Goal: Transaction & Acquisition: Purchase product/service

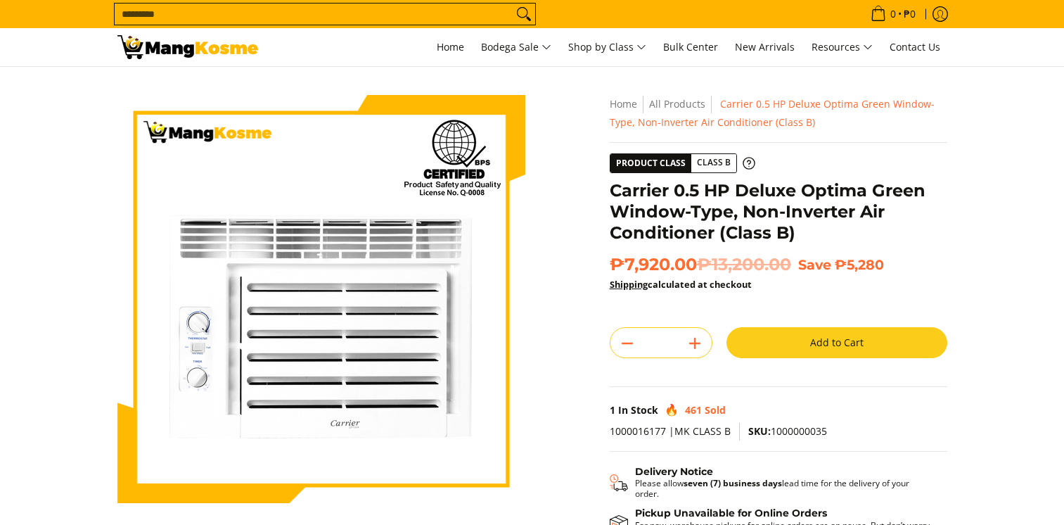
scroll to position [172, 0]
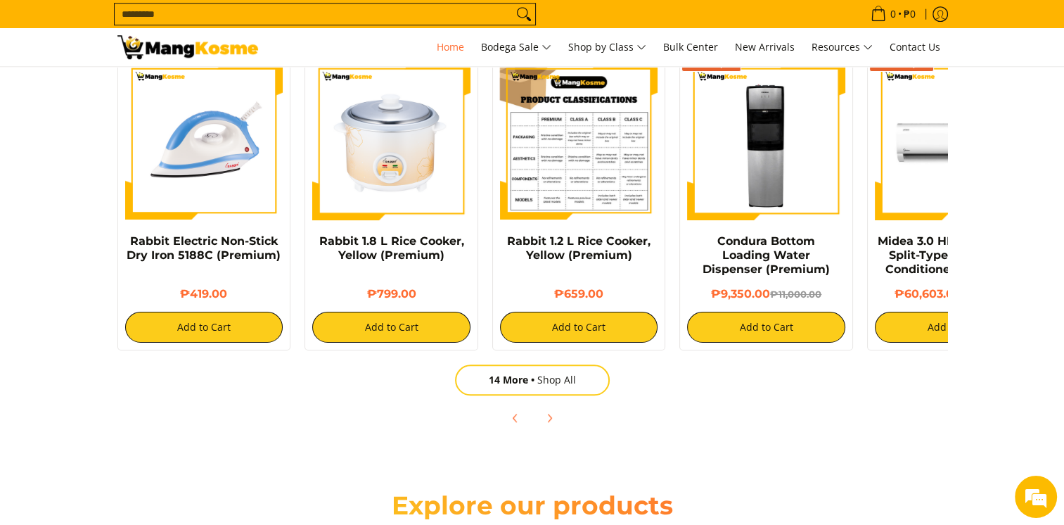
scroll to position [1196, 0]
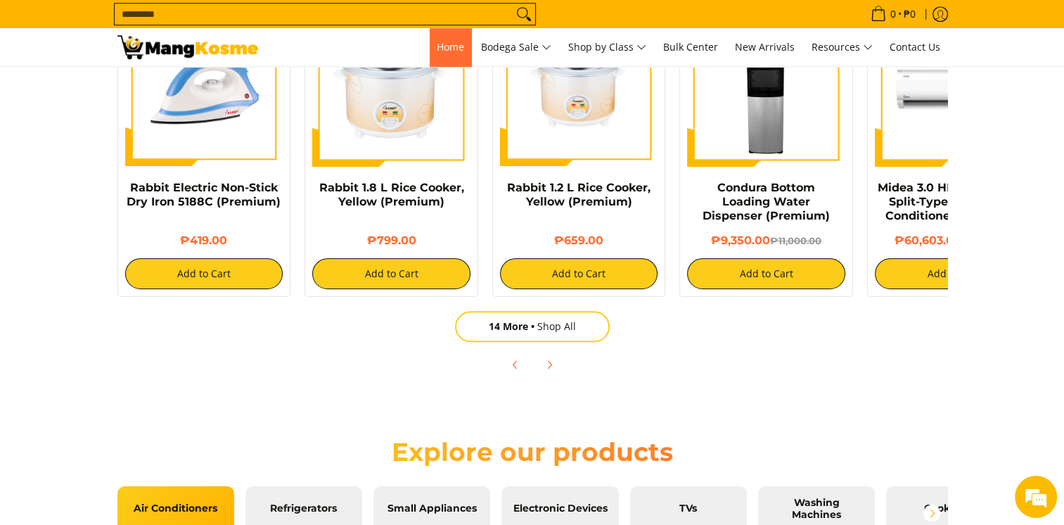
click at [447, 56] on link "Home" at bounding box center [451, 47] width 42 height 38
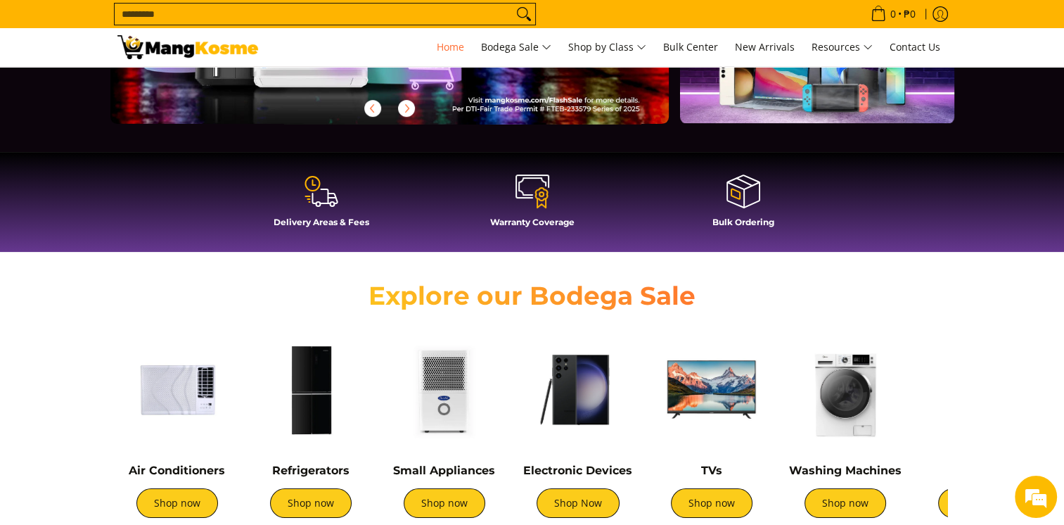
scroll to position [352, 0]
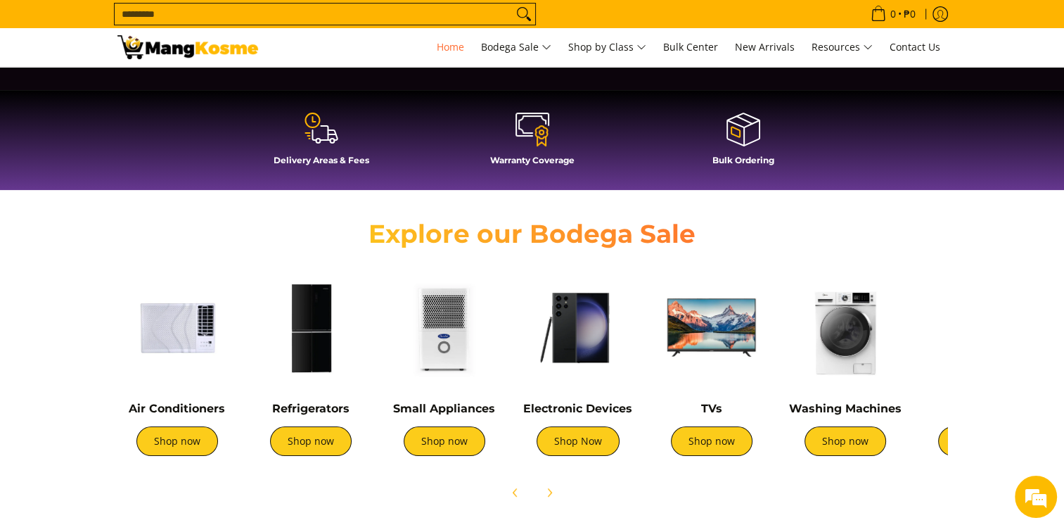
click at [331, 134] on icon at bounding box center [332, 134] width 8 height 0
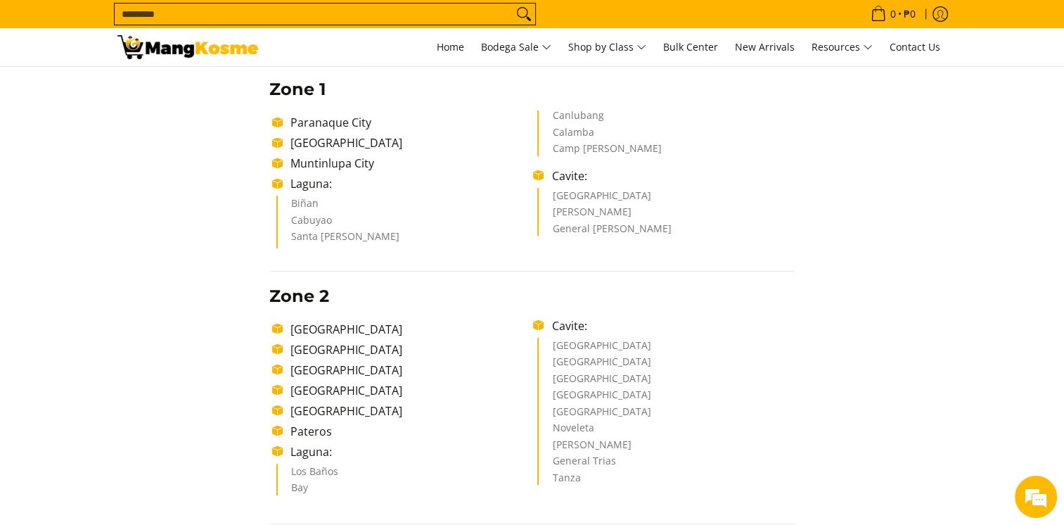
scroll to position [281, 0]
click at [324, 240] on li "Santa [PERSON_NAME]" at bounding box center [405, 241] width 229 height 17
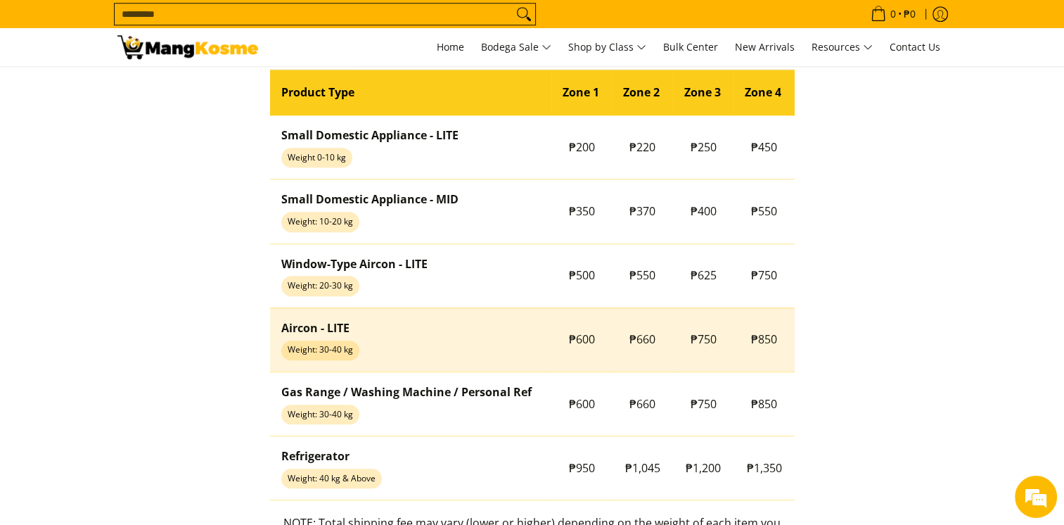
scroll to position [0, 0]
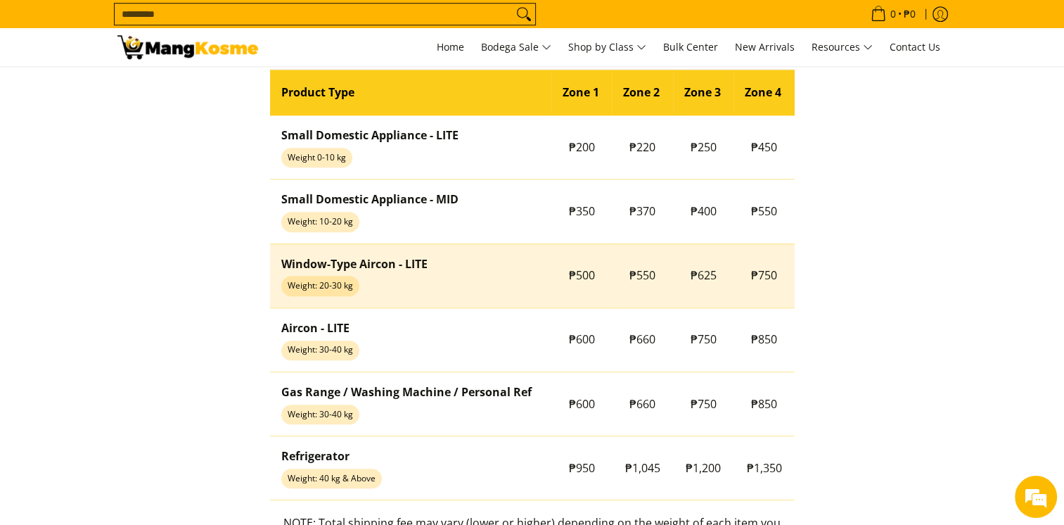
click at [410, 288] on td "Window-Type Aircon - LITE Weight: 20-30 kg" at bounding box center [410, 275] width 281 height 64
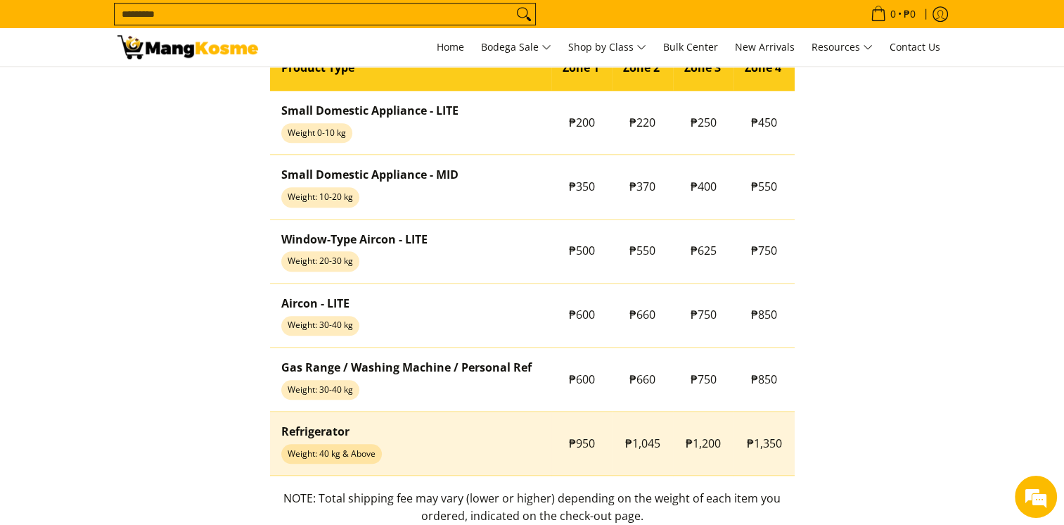
scroll to position [1126, 0]
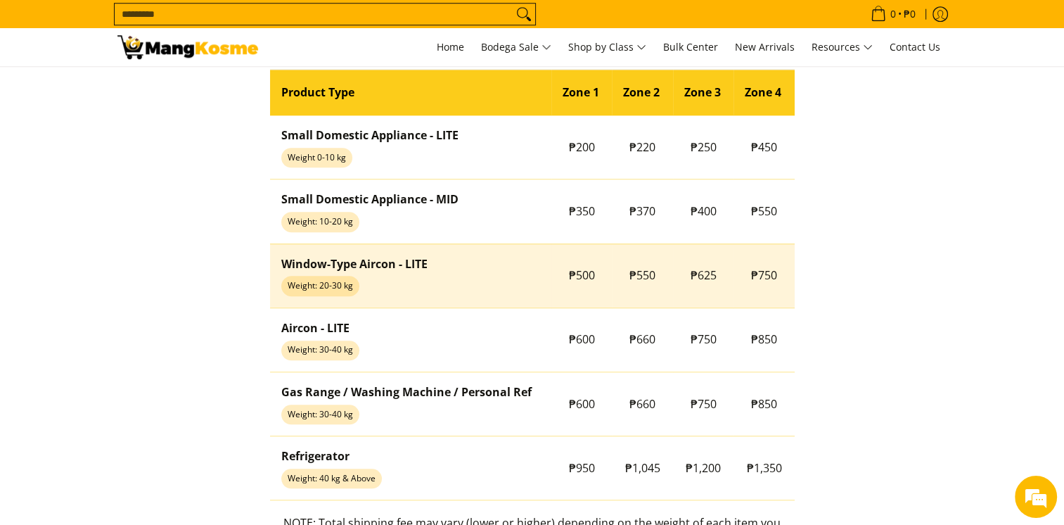
click at [398, 269] on strong "Window-Type Aircon - LITE" at bounding box center [354, 263] width 146 height 15
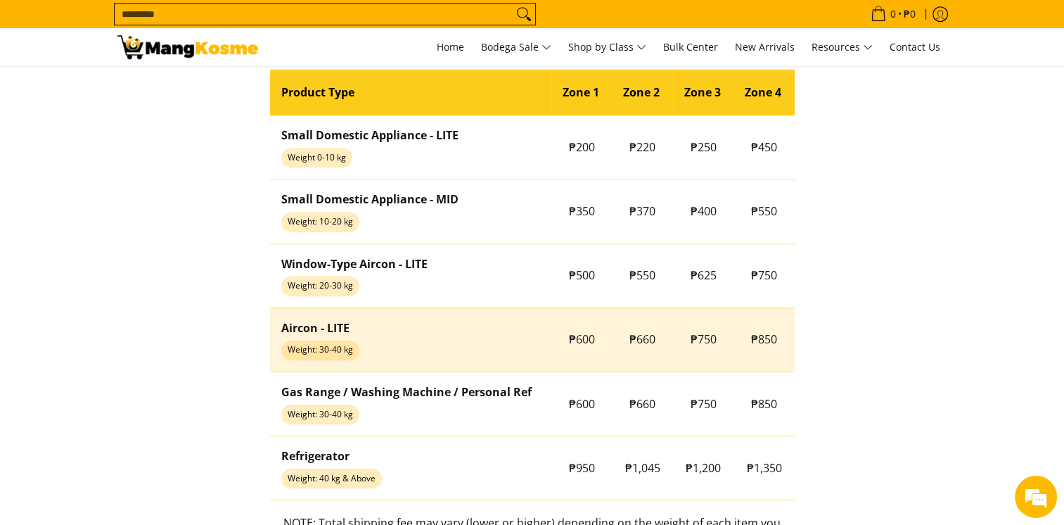
click at [386, 342] on td "Aircon - LITE Weight: 30-40 kg" at bounding box center [410, 339] width 281 height 64
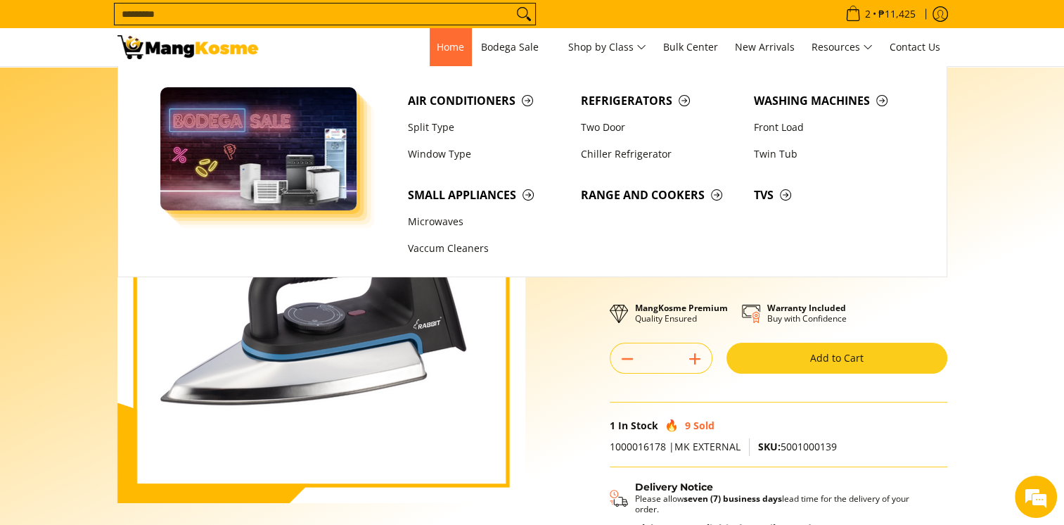
click at [456, 49] on span "Home" at bounding box center [450, 46] width 27 height 13
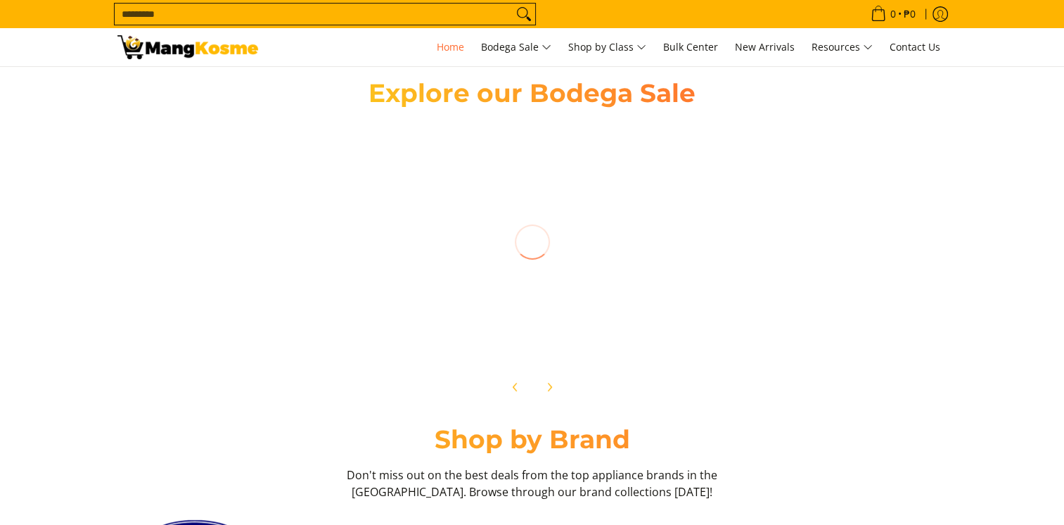
scroll to position [492, 0]
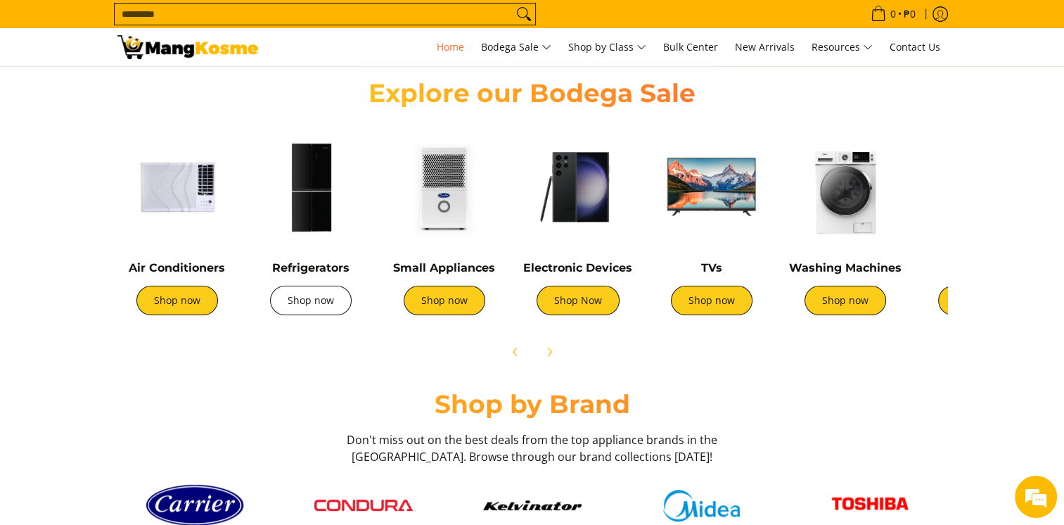
click at [318, 306] on link "Shop now" at bounding box center [311, 301] width 82 height 30
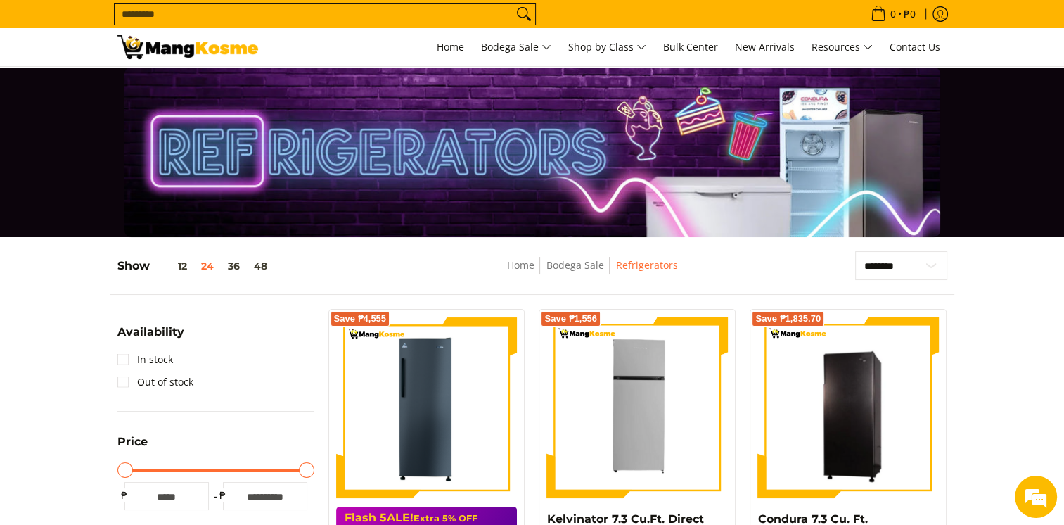
scroll to position [211, 0]
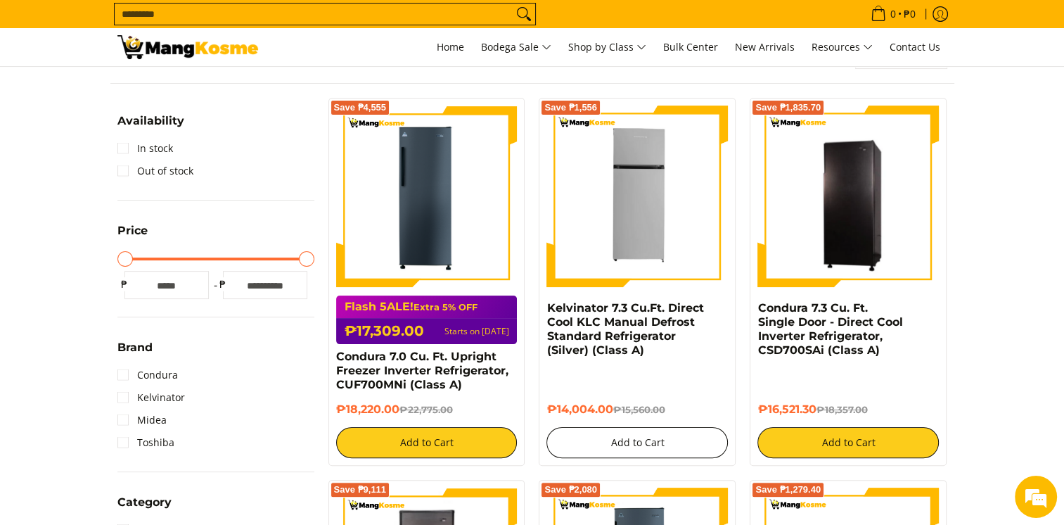
click at [602, 447] on button "Add to Cart" at bounding box center [638, 442] width 182 height 31
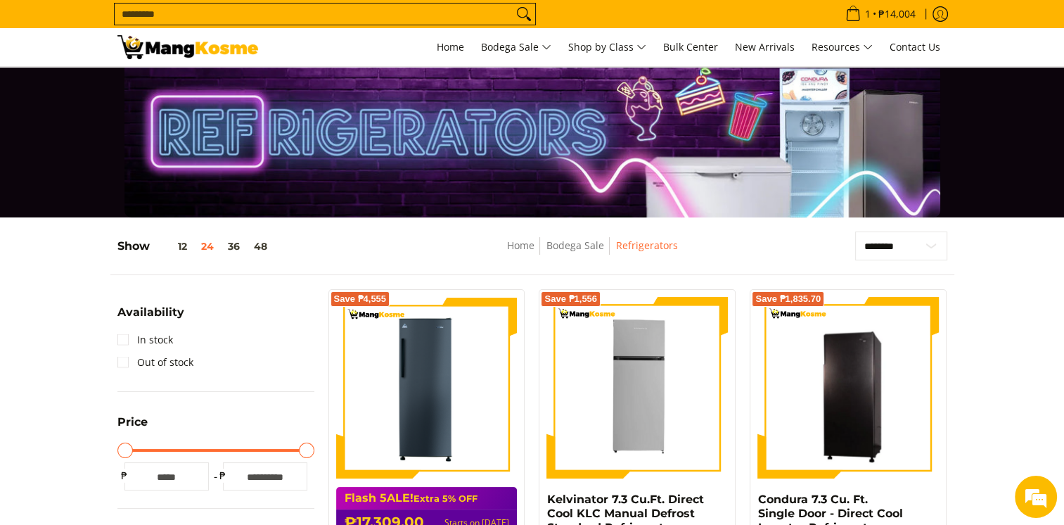
scroll to position [0, 0]
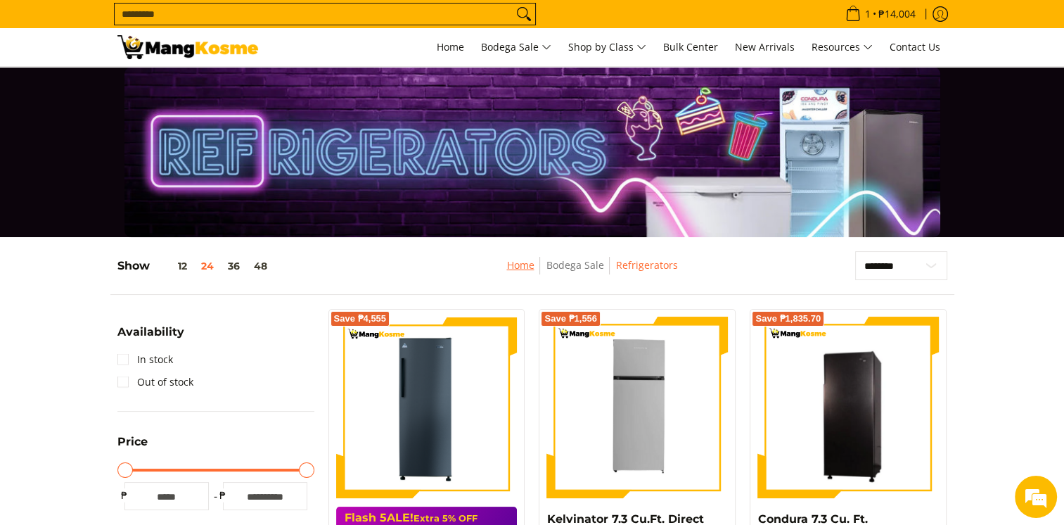
click at [521, 270] on link "Home" at bounding box center [520, 264] width 27 height 13
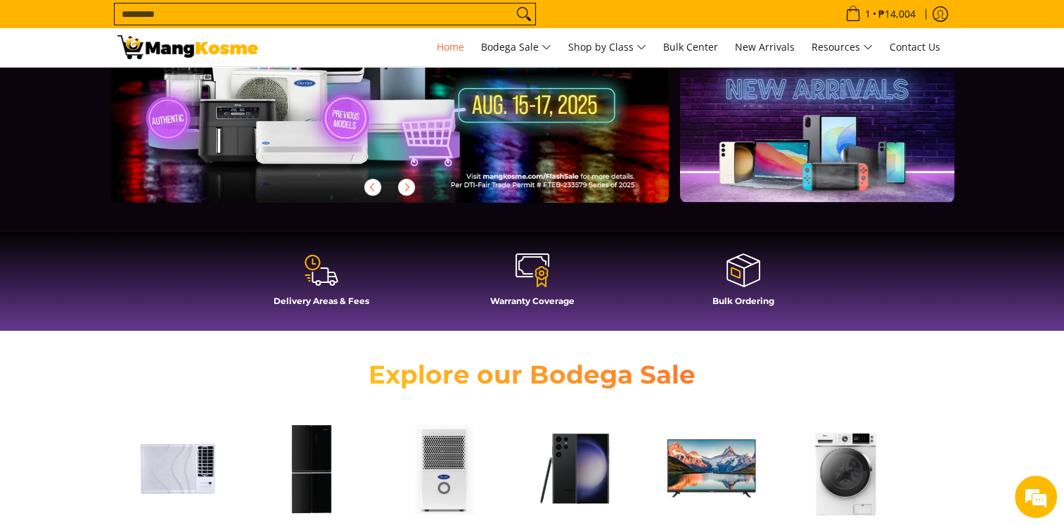
scroll to position [422, 0]
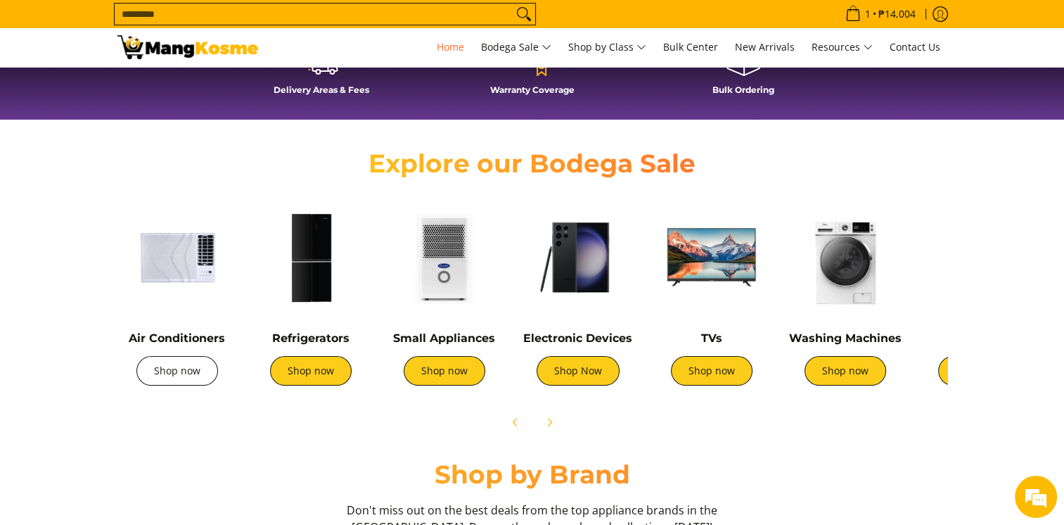
click at [163, 363] on link "Shop now" at bounding box center [177, 371] width 82 height 30
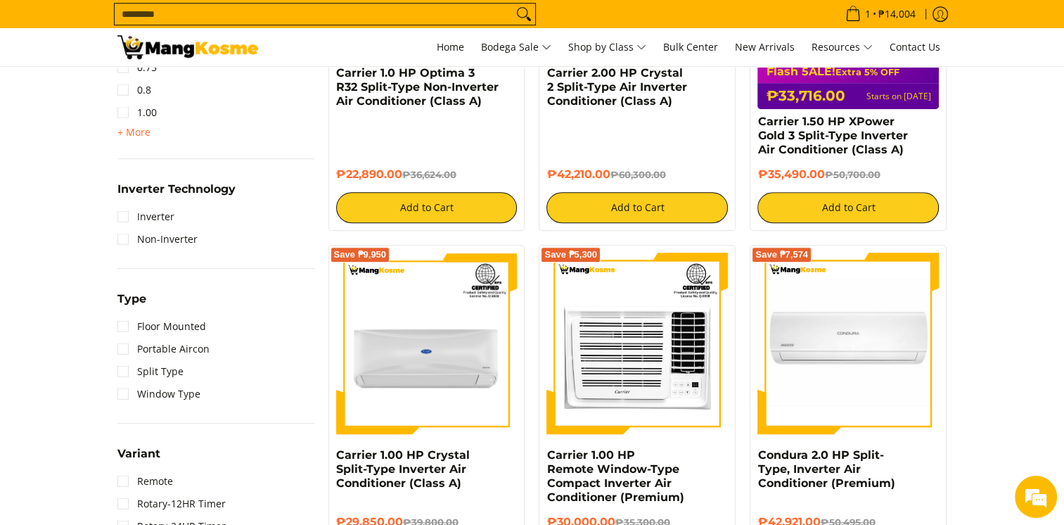
scroll to position [915, 0]
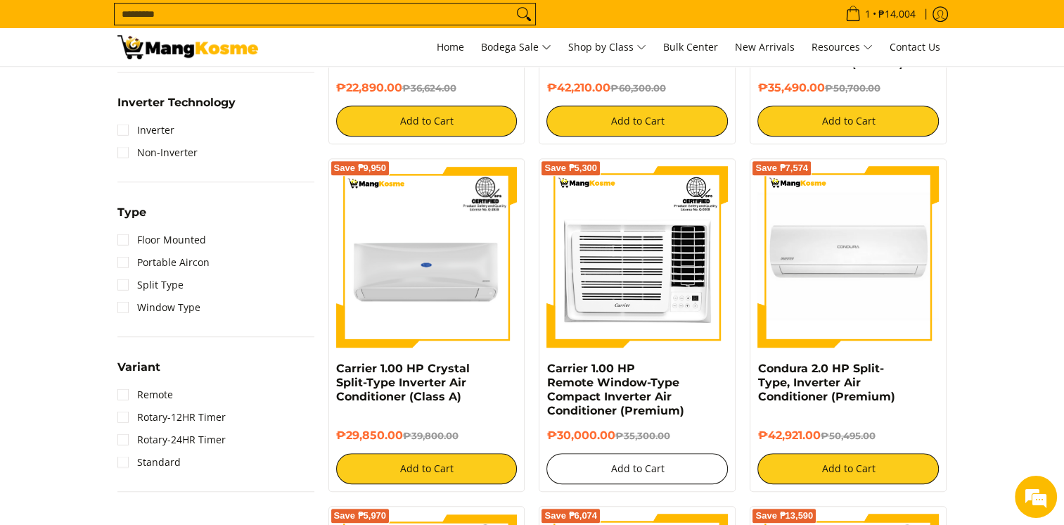
click at [602, 469] on button "Add to Cart" at bounding box center [638, 468] width 182 height 31
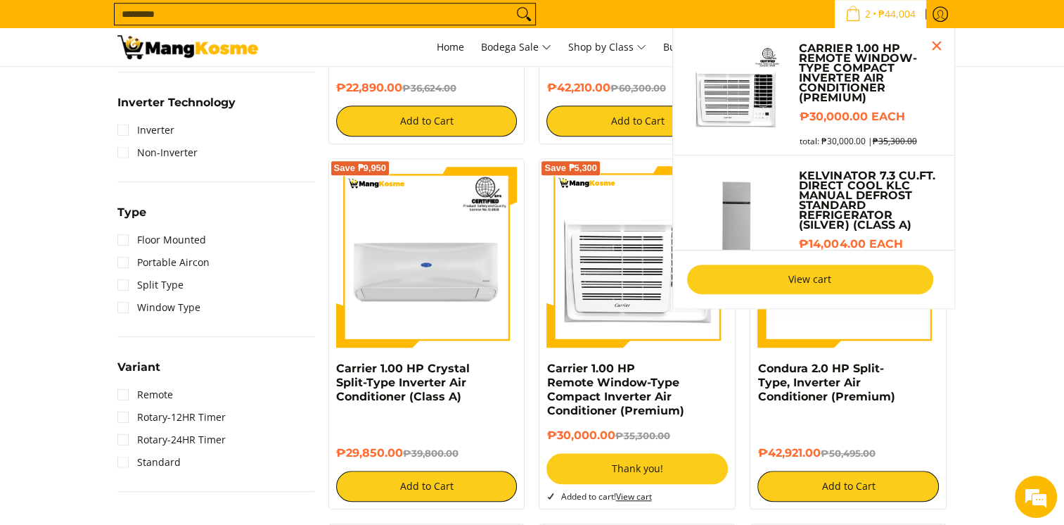
click at [739, 280] on link "View cart" at bounding box center [810, 280] width 246 height 30
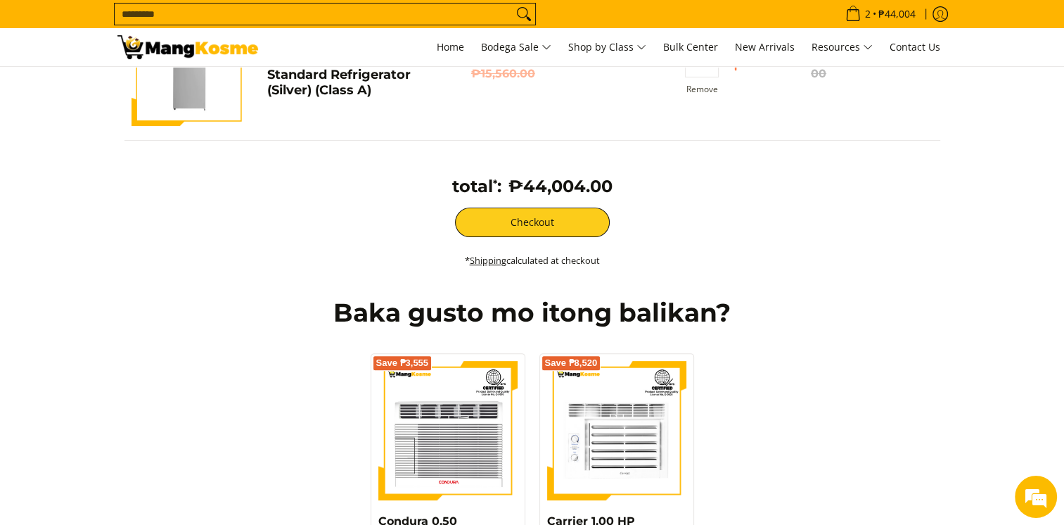
scroll to position [422, 0]
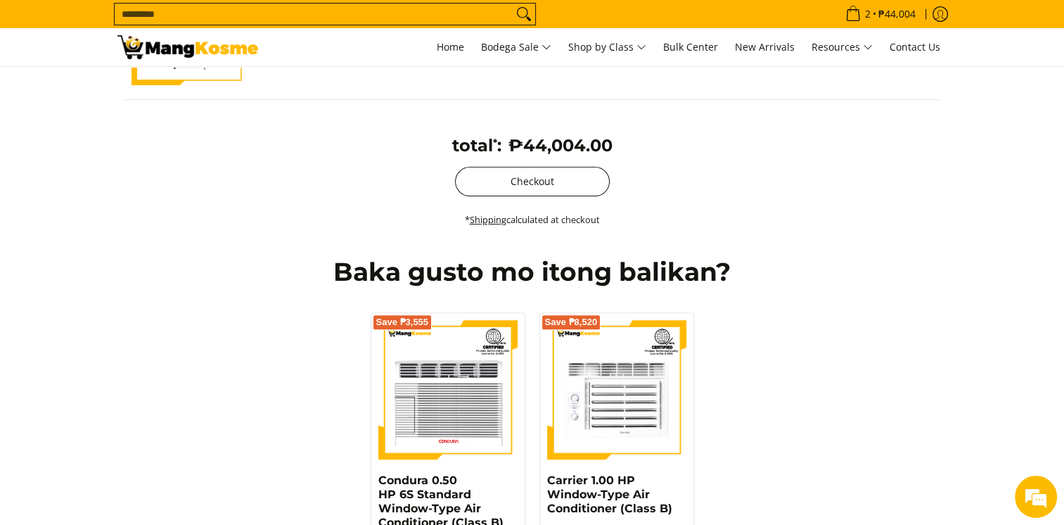
click at [530, 184] on button "Checkout" at bounding box center [532, 182] width 155 height 30
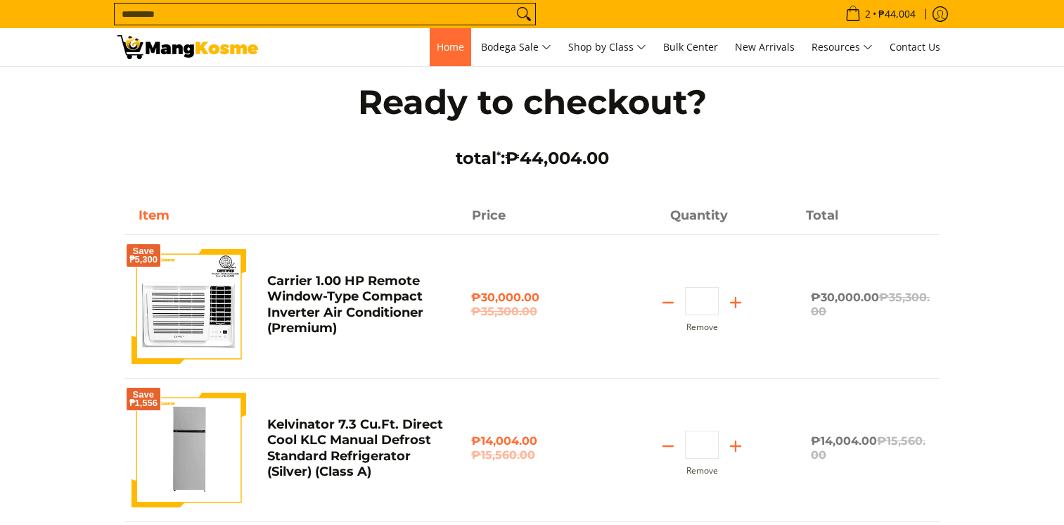
scroll to position [422, 0]
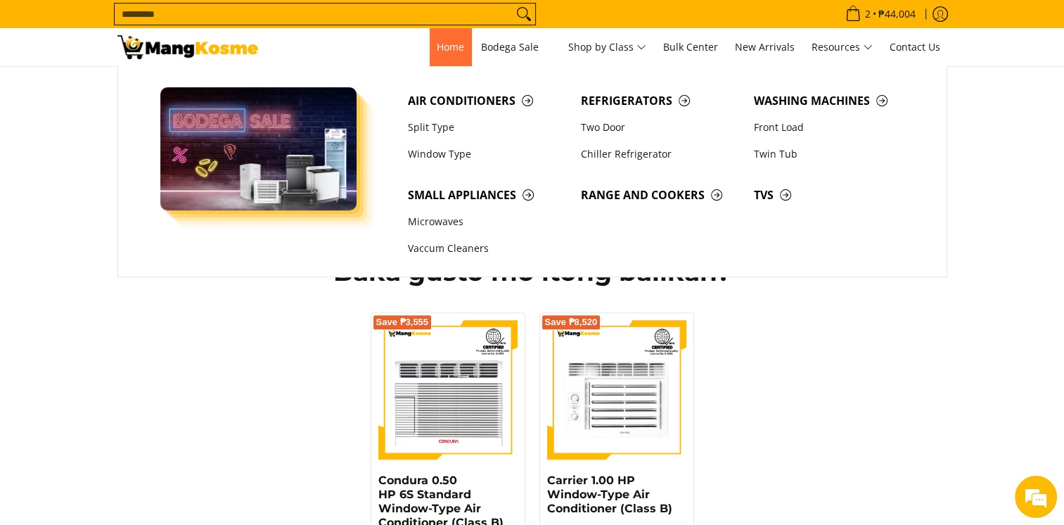
click at [458, 47] on span "Home" at bounding box center [450, 46] width 27 height 13
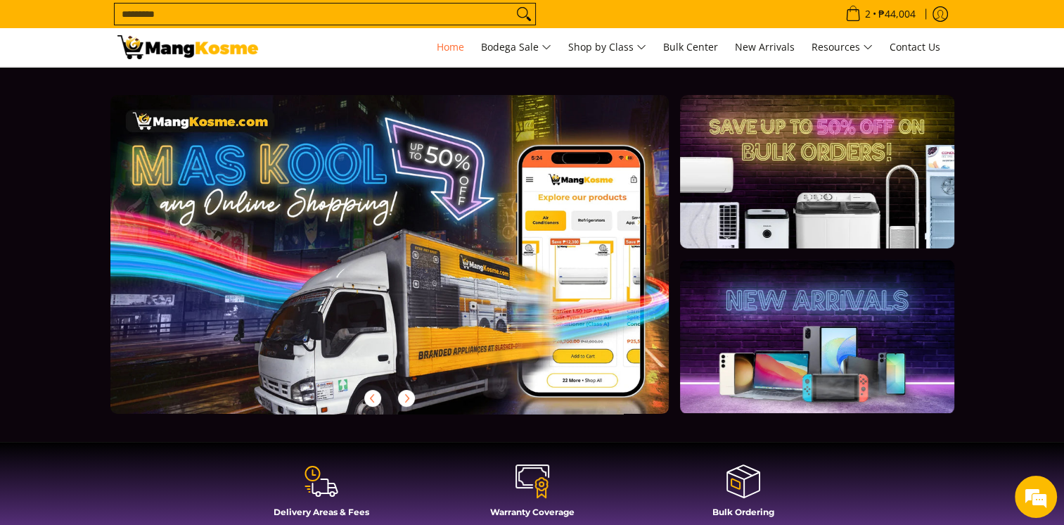
scroll to position [0, 559]
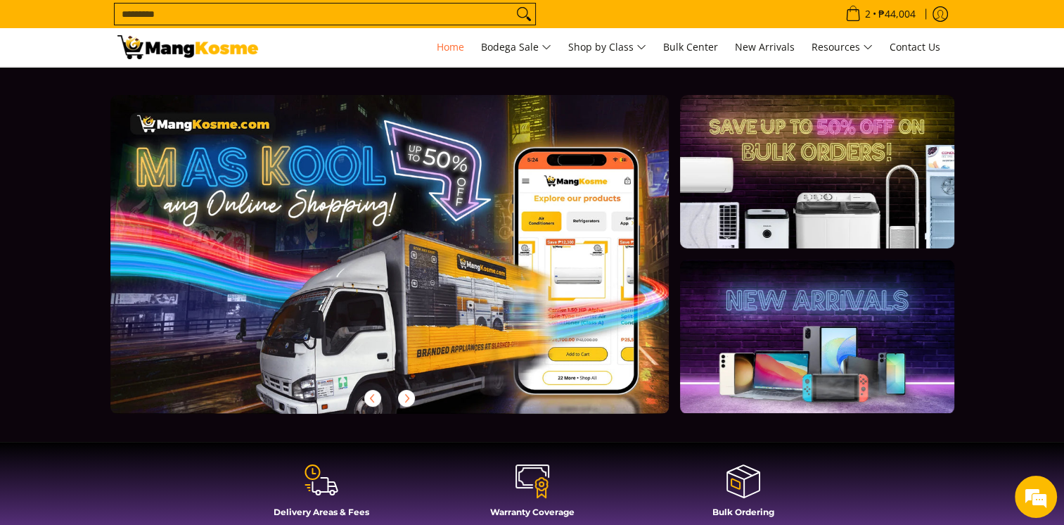
click at [331, 504] on div "Delivery Areas & Fees" at bounding box center [321, 495] width 197 height 65
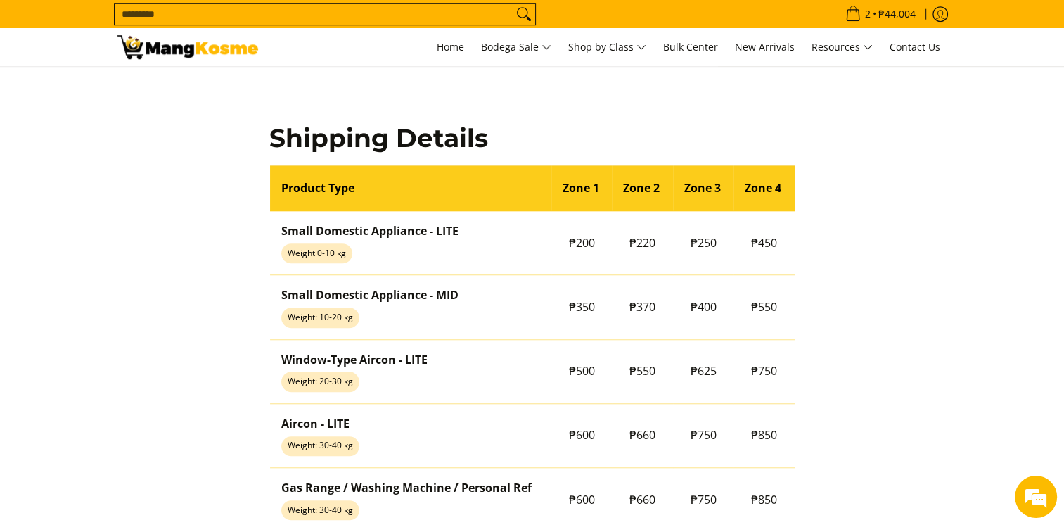
scroll to position [1055, 0]
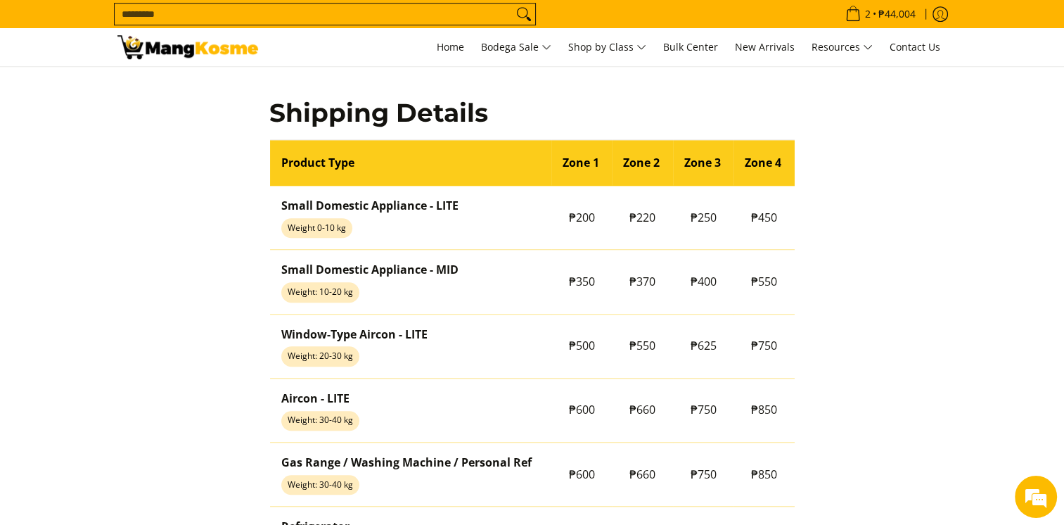
click at [532, 381] on td "Aircon - LITE Weight: 30-40 kg" at bounding box center [410, 410] width 281 height 64
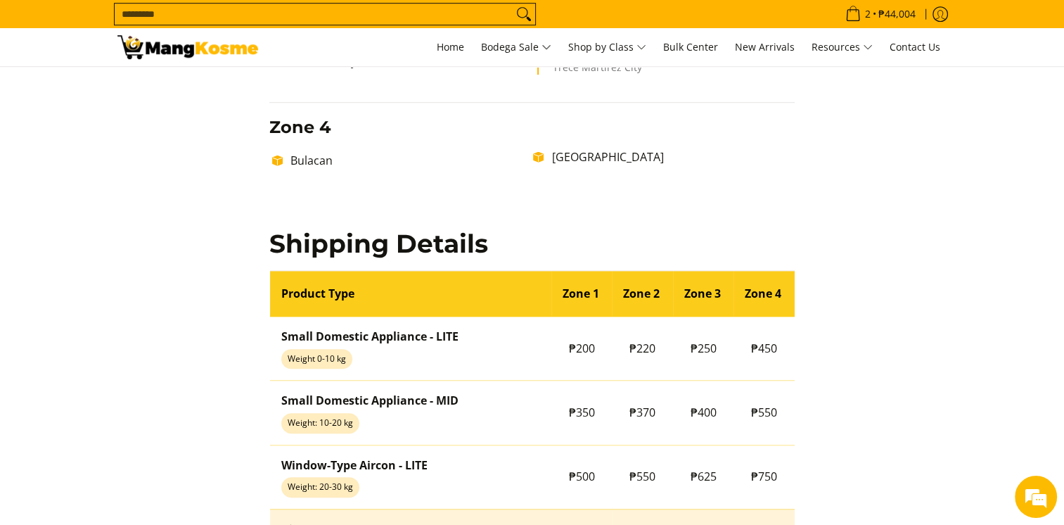
scroll to position [985, 0]
